Goal: Information Seeking & Learning: Find specific fact

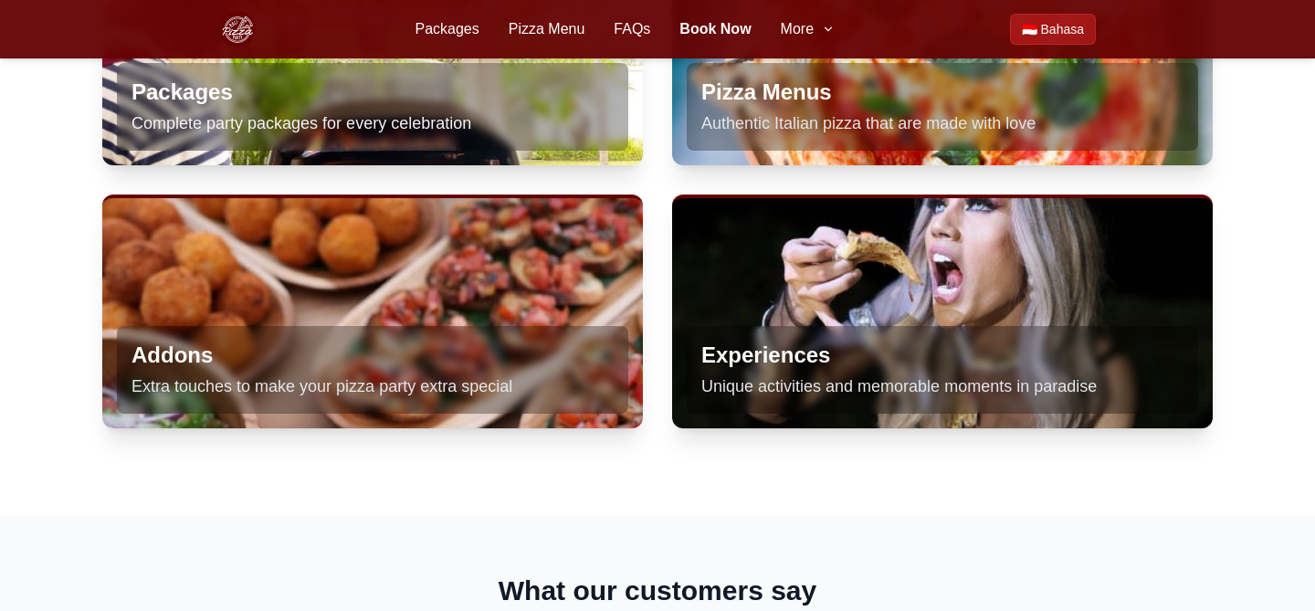
scroll to position [1136, 0]
click at [822, 34] on icon "button" at bounding box center [828, 29] width 15 height 15
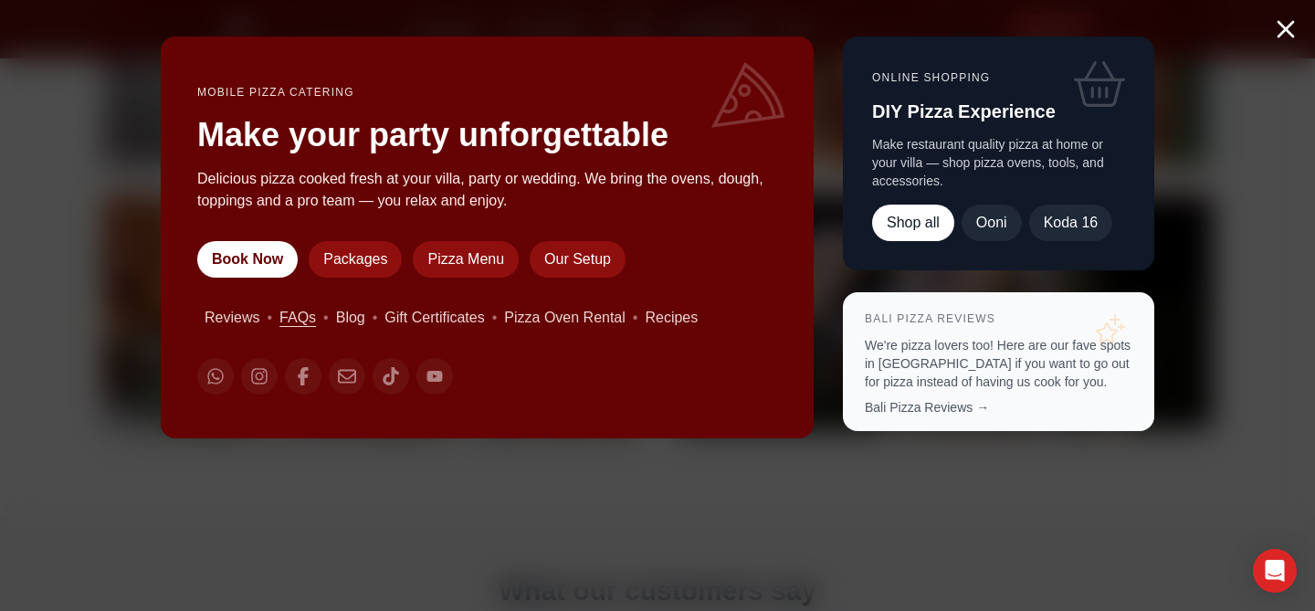
click at [289, 317] on link "FAQs" at bounding box center [298, 318] width 37 height 22
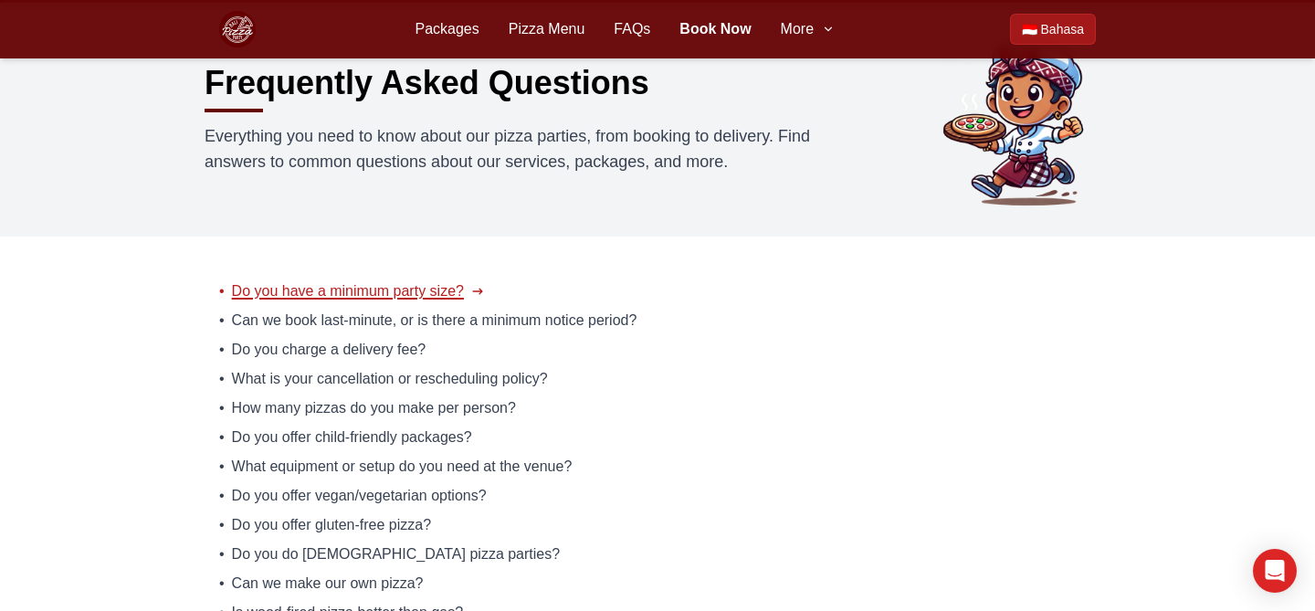
scroll to position [92, 0]
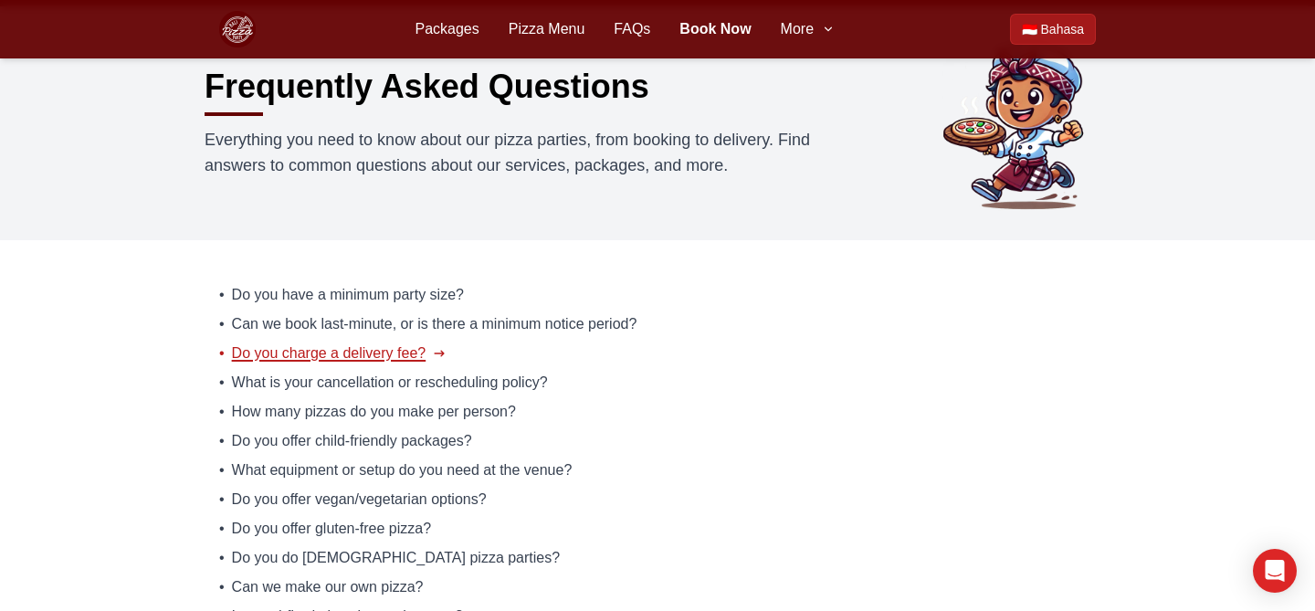
click at [306, 354] on span "Do you charge a delivery fee?" at bounding box center [329, 354] width 195 height 22
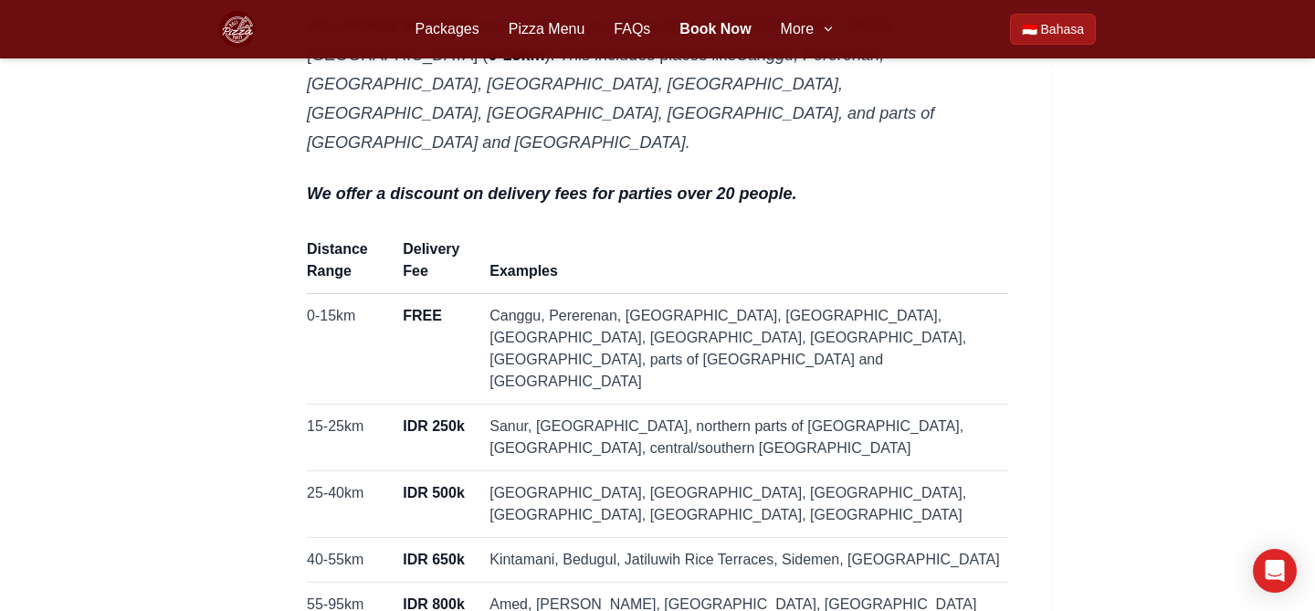
scroll to position [289, 0]
